Goal: Find specific page/section: Find specific page/section

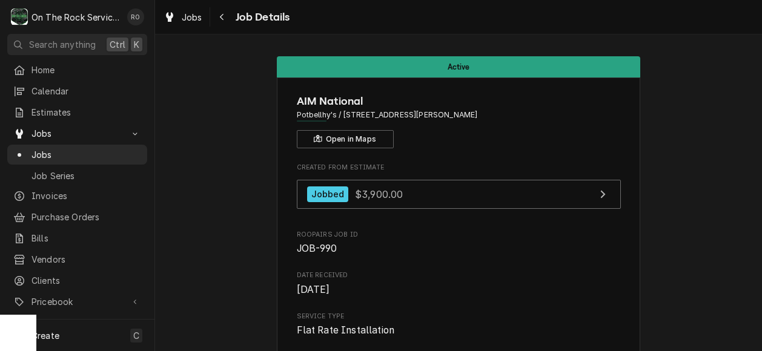
scroll to position [1156, 0]
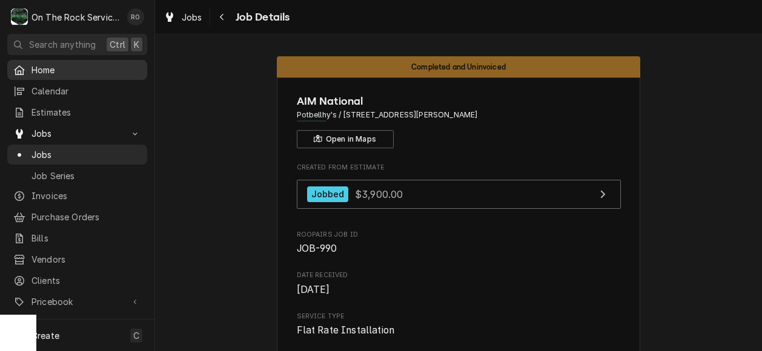
click at [48, 65] on span "Home" at bounding box center [86, 70] width 110 height 13
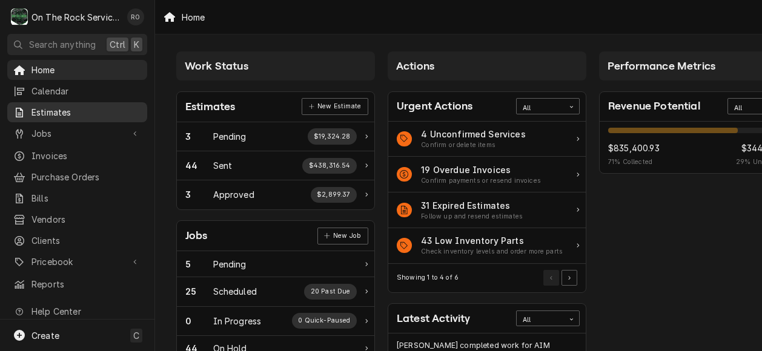
click at [93, 110] on span "Estimates" at bounding box center [86, 112] width 110 height 13
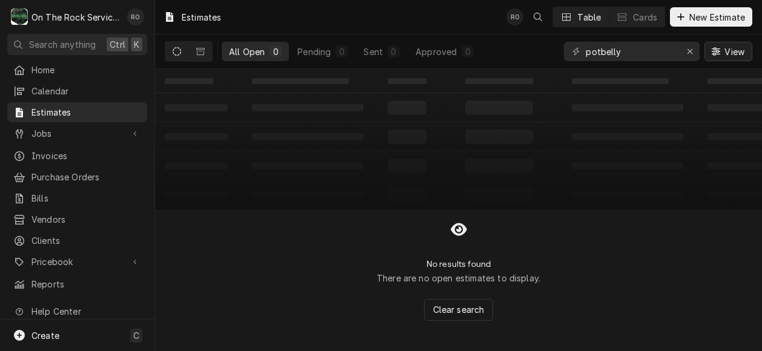
click at [728, 43] on button "View" at bounding box center [728, 51] width 48 height 19
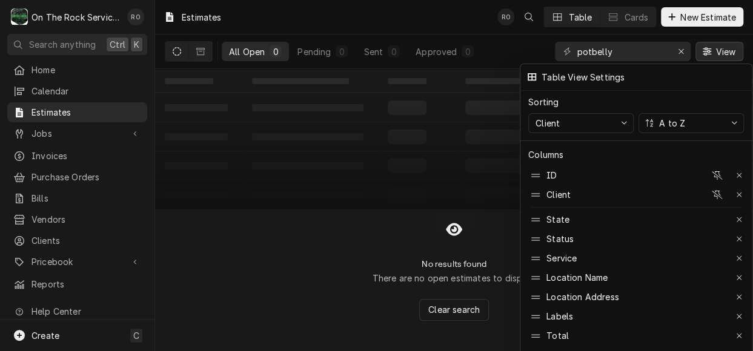
click at [679, 50] on div at bounding box center [376, 175] width 753 height 351
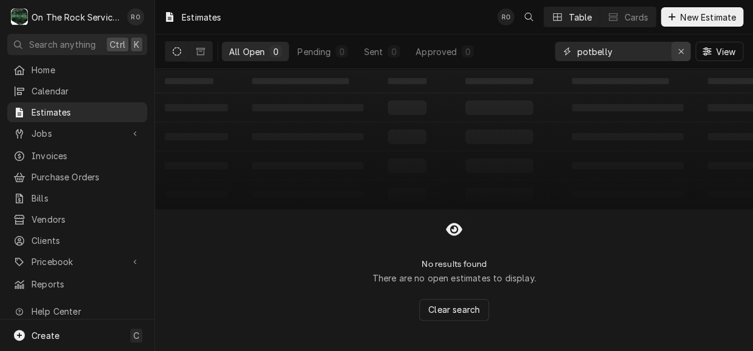
click at [679, 51] on icon "Erase input" at bounding box center [681, 51] width 7 height 8
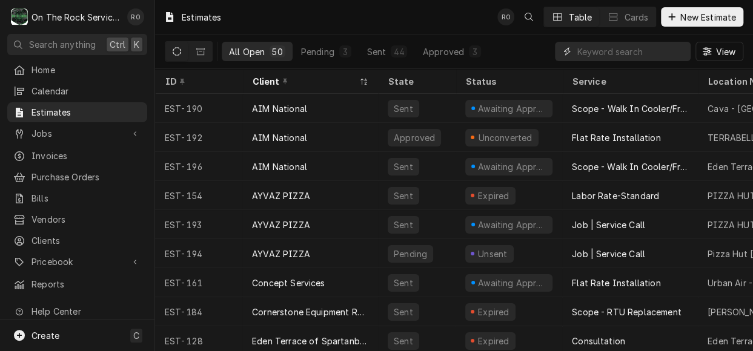
click at [679, 51] on input "Dynamic Content Wrapper" at bounding box center [630, 51] width 108 height 19
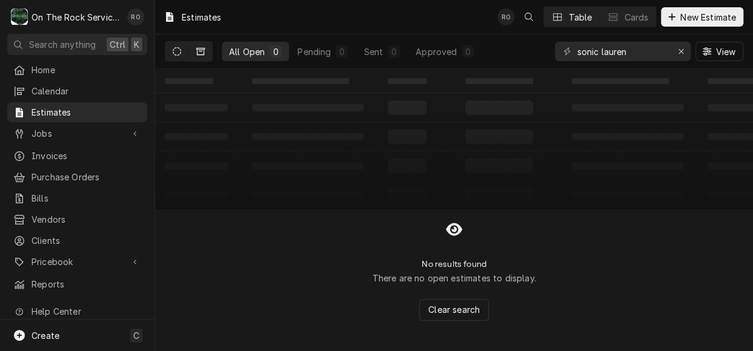
click at [201, 56] on button "Dynamic Content Wrapper" at bounding box center [200, 51] width 23 height 19
drag, startPoint x: 650, startPoint y: 51, endPoint x: 460, endPoint y: 61, distance: 190.9
click at [460, 61] on div "All Closed 0 Won 0 Lost 0 Cancelled 0 sonic lauren View" at bounding box center [454, 52] width 578 height 34
type input "s"
type input "sonic"
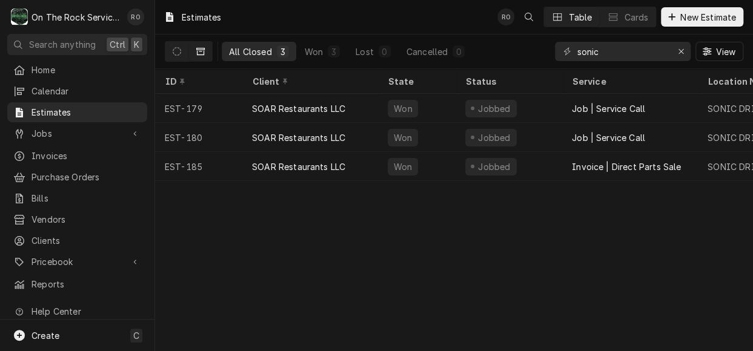
click at [195, 41] on div "All Closed 3 Won 3 Lost 0 Cancelled 0" at bounding box center [318, 52] width 306 height 34
click at [197, 46] on button "Dynamic Content Wrapper" at bounding box center [200, 51] width 23 height 19
click at [180, 53] on icon "Dynamic Content Wrapper" at bounding box center [177, 51] width 8 height 8
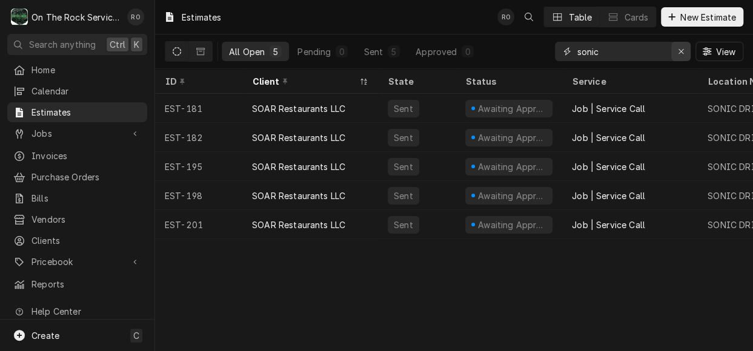
click at [680, 53] on icon "Erase input" at bounding box center [681, 51] width 7 height 8
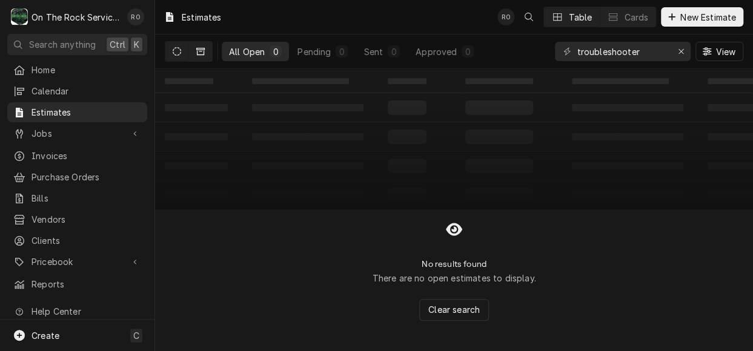
click at [200, 50] on icon "Dynamic Content Wrapper" at bounding box center [200, 51] width 8 height 8
click at [176, 52] on icon "Dynamic Content Wrapper" at bounding box center [177, 51] width 8 height 8
click at [262, 49] on div "All Open" at bounding box center [247, 51] width 36 height 13
click at [191, 50] on button "Dynamic Content Wrapper" at bounding box center [200, 51] width 23 height 19
click at [188, 51] on button "Dynamic Content Wrapper" at bounding box center [176, 51] width 23 height 19
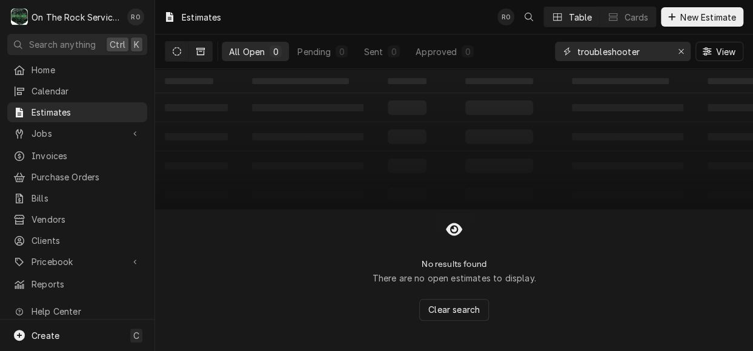
drag, startPoint x: 657, startPoint y: 48, endPoint x: 206, endPoint y: 47, distance: 451.1
click at [206, 47] on div "All Open 0 Pending 0 Sent 0 Approved 0 troubleshooter View" at bounding box center [454, 52] width 578 height 34
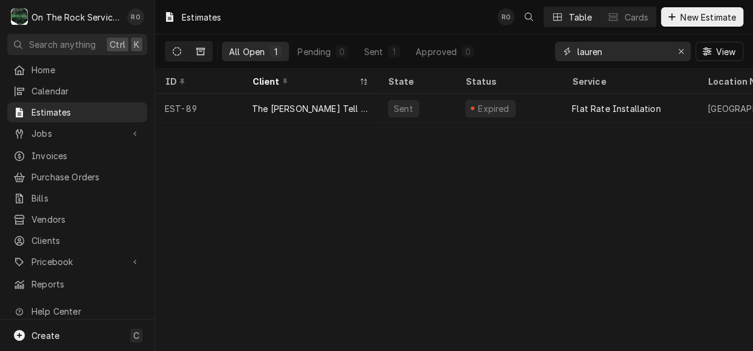
type input "lauren"
click at [200, 50] on icon "Dynamic Content Wrapper" at bounding box center [200, 51] width 8 height 8
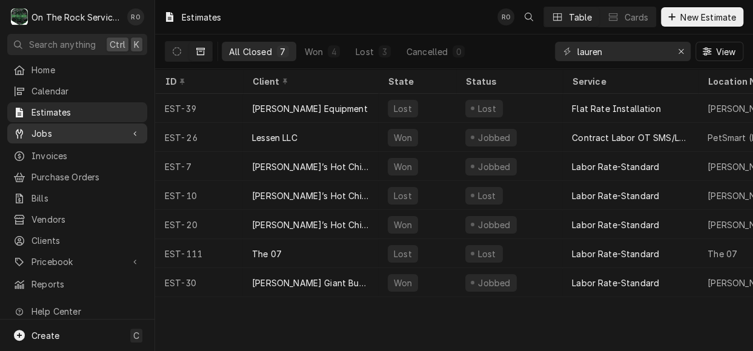
click at [78, 130] on span "Jobs" at bounding box center [76, 133] width 91 height 13
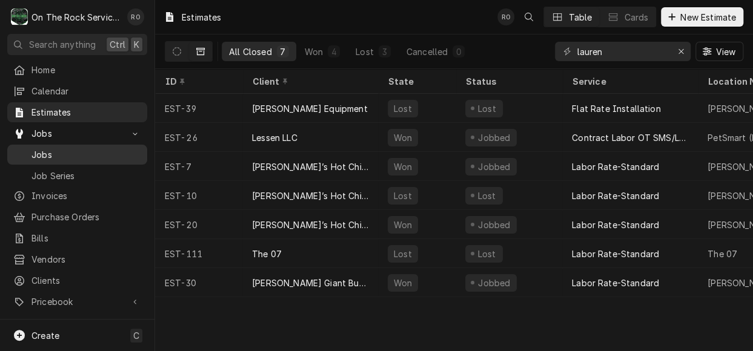
click at [74, 148] on span "Jobs" at bounding box center [86, 154] width 110 height 13
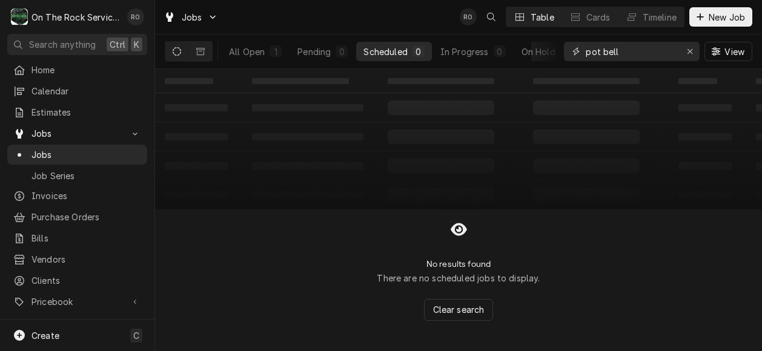
drag, startPoint x: 641, startPoint y: 55, endPoint x: 428, endPoint y: 70, distance: 213.1
click at [428, 70] on div "Jobs RO Table Cards Timeline New Job All Open 1 Pending 0 Scheduled 0 In Progre…" at bounding box center [458, 175] width 607 height 351
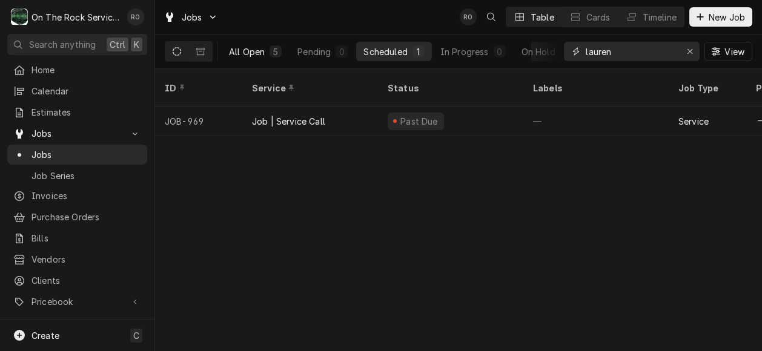
type input "lauren"
click at [245, 49] on div "All Open" at bounding box center [247, 51] width 36 height 13
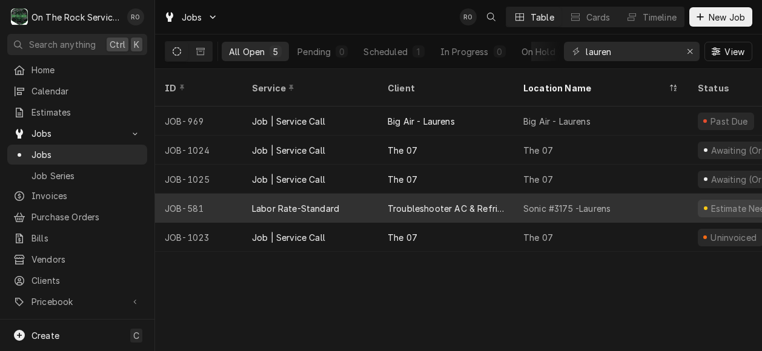
click at [601, 194] on div "Sonic #3175 -Laurens" at bounding box center [600, 208] width 174 height 29
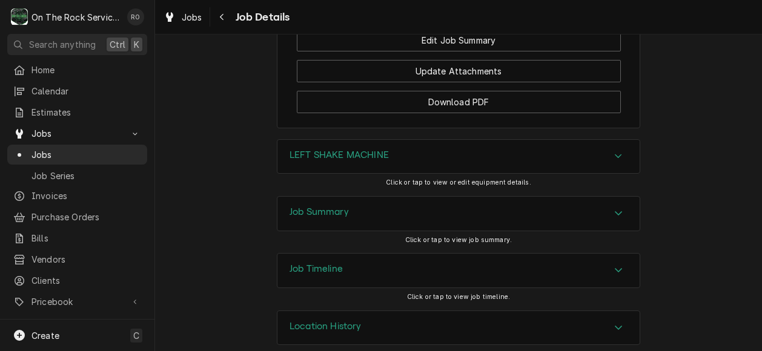
scroll to position [1559, 0]
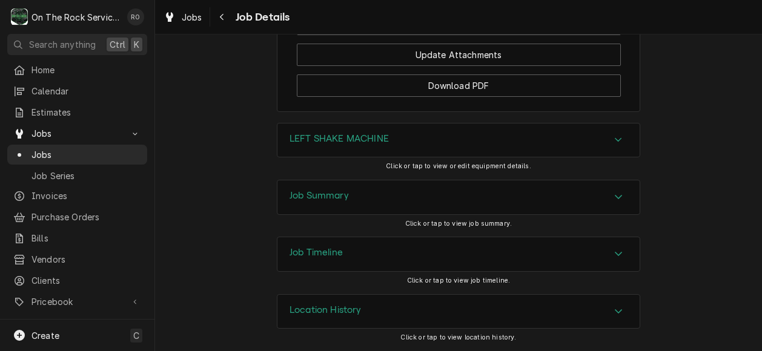
click at [601, 191] on div "Job Summary" at bounding box center [458, 197] width 362 height 34
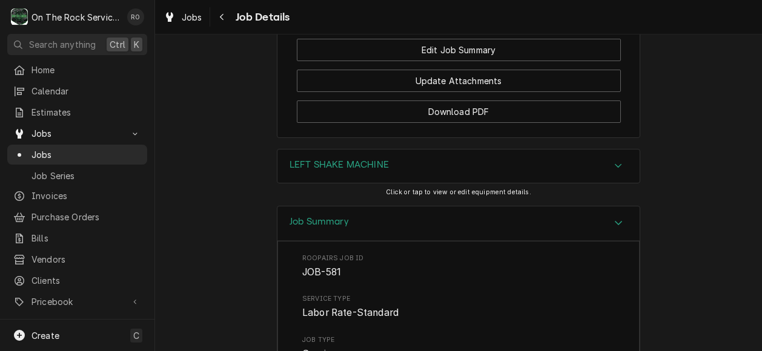
scroll to position [1517, 0]
click at [618, 171] on icon "Accordion Header" at bounding box center [618, 167] width 8 height 10
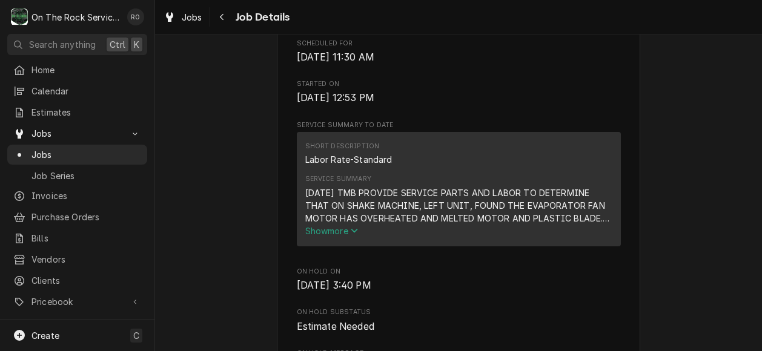
scroll to position [360, 0]
click at [343, 237] on button "Show more" at bounding box center [458, 230] width 307 height 13
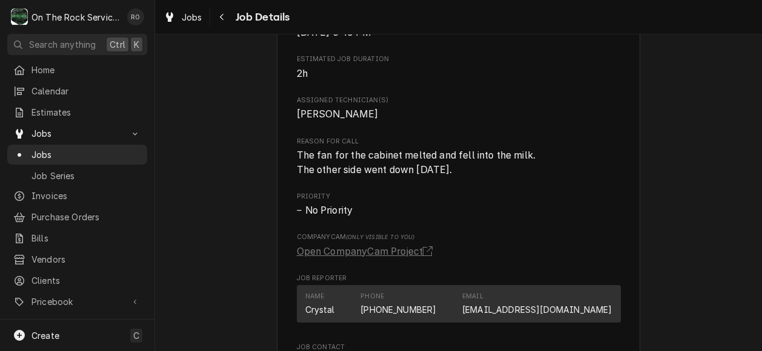
scroll to position [825, 0]
